Goal: Task Accomplishment & Management: Manage account settings

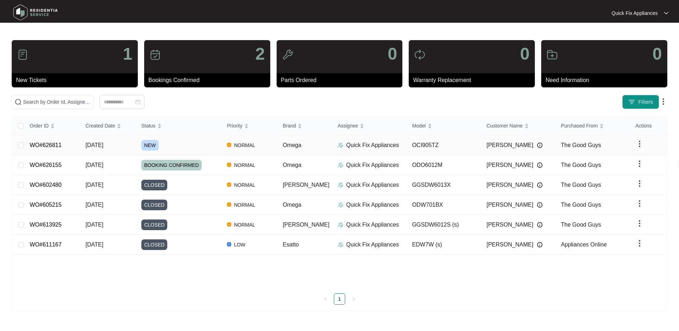
click at [61, 142] on link "WO#626811" at bounding box center [46, 145] width 32 height 6
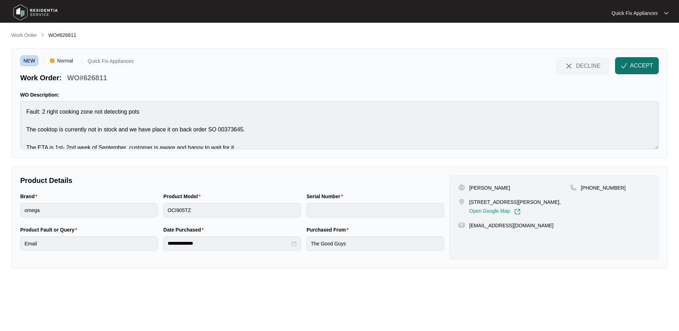
click at [640, 61] on button "ACCEPT" at bounding box center [637, 65] width 44 height 17
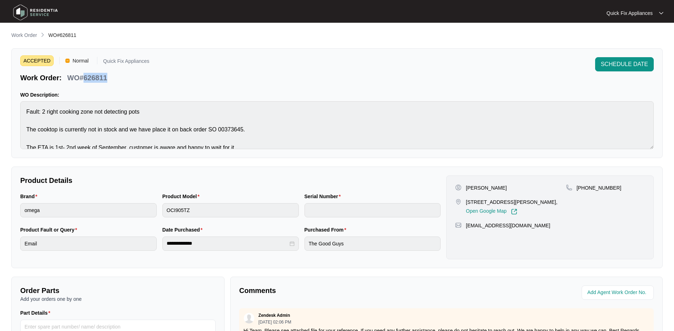
drag, startPoint x: 108, startPoint y: 78, endPoint x: 83, endPoint y: 80, distance: 24.5
click at [83, 80] on div "Work Order: WO#626811" at bounding box center [84, 76] width 129 height 12
copy p "626811"
drag, startPoint x: 529, startPoint y: 232, endPoint x: 465, endPoint y: 238, distance: 64.9
click at [465, 238] on div "[PERSON_NAME] [STREET_ADDRESS][PERSON_NAME], Open Google Map [PHONE_NUMBER] [EM…" at bounding box center [549, 217] width 207 height 84
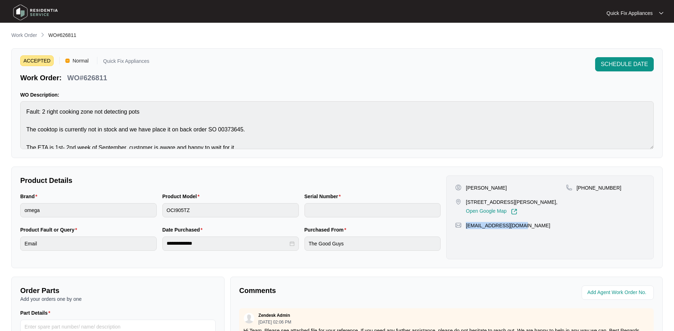
copy p "[EMAIL_ADDRESS][DOMAIN_NAME]"
drag, startPoint x: 624, startPoint y: 187, endPoint x: 585, endPoint y: 191, distance: 38.9
click at [585, 191] on div "[PHONE_NUMBER]" at bounding box center [605, 187] width 79 height 7
copy p "406603811"
